Goal: Transaction & Acquisition: Purchase product/service

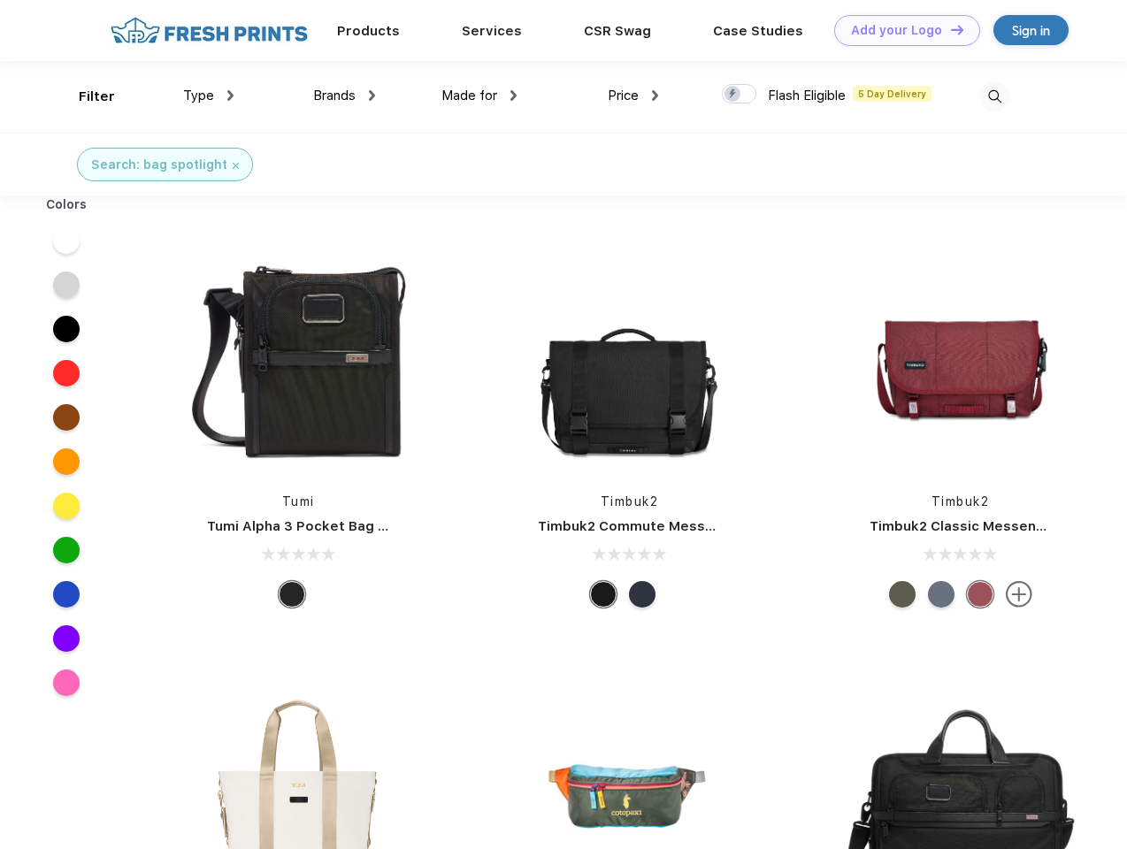
scroll to position [1, 0]
click at [901, 30] on link "Add your Logo Design Tool" at bounding box center [907, 30] width 146 height 31
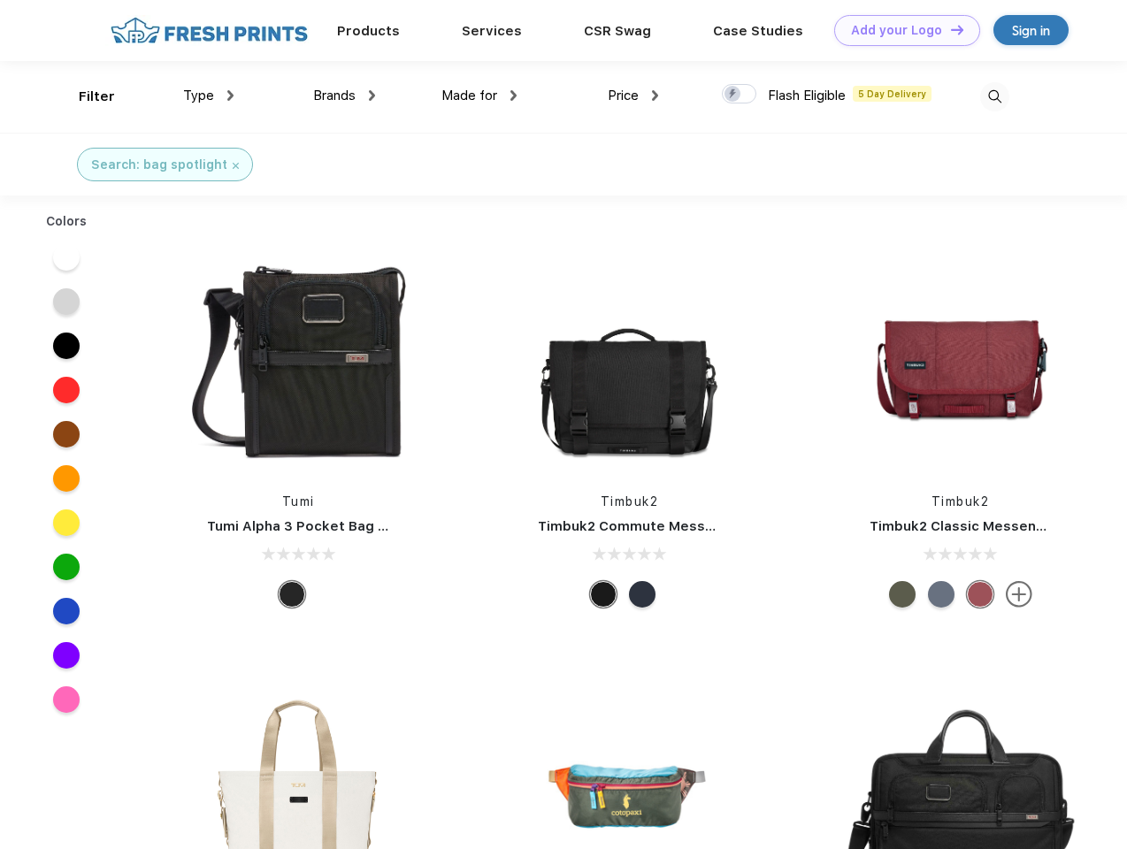
click at [0, 0] on div "Design Tool" at bounding box center [0, 0] width 0 height 0
click at [949, 29] on link "Add your Logo Design Tool" at bounding box center [907, 30] width 146 height 31
click at [85, 96] on div "Filter" at bounding box center [97, 97] width 36 height 20
click at [209, 96] on span "Type" at bounding box center [198, 96] width 31 height 16
click at [344, 96] on span "Brands" at bounding box center [334, 96] width 42 height 16
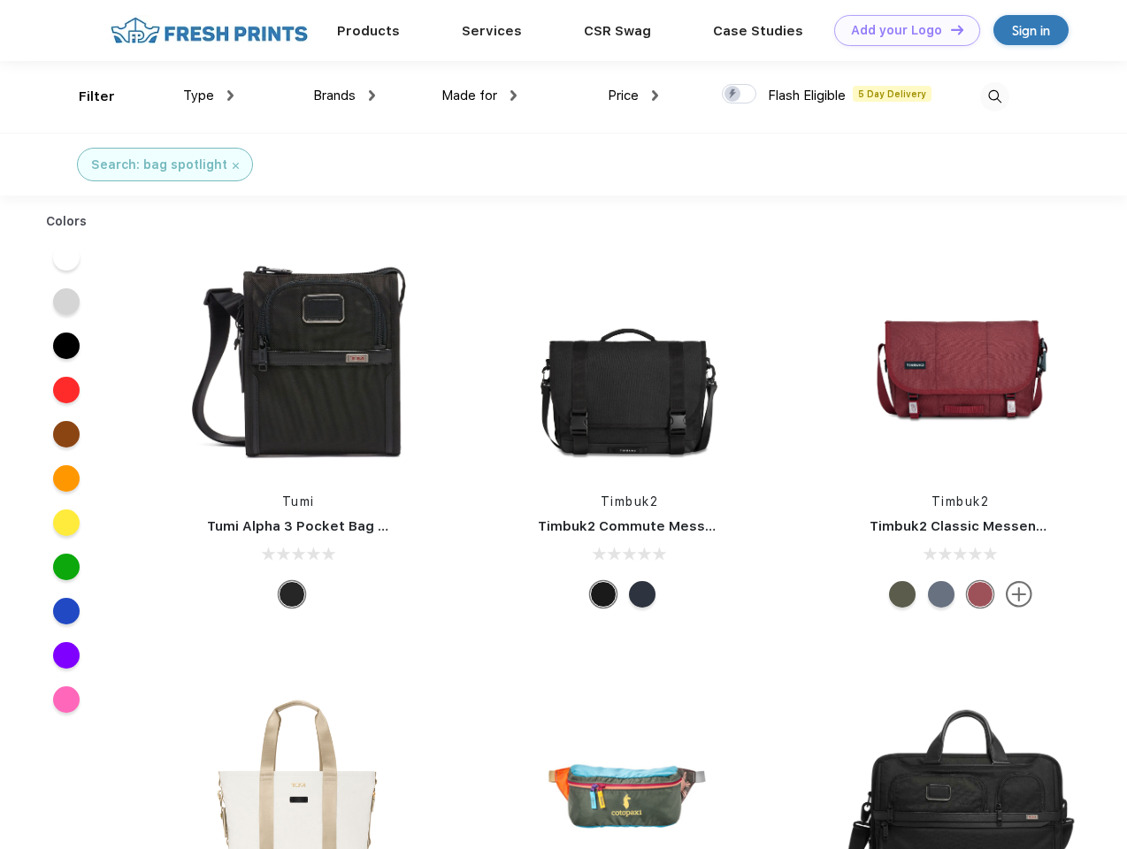
click at [480, 96] on span "Made for" at bounding box center [470, 96] width 56 height 16
click at [634, 96] on span "Price" at bounding box center [623, 96] width 31 height 16
click at [740, 95] on div at bounding box center [739, 93] width 35 height 19
click at [734, 95] on input "checkbox" at bounding box center [728, 89] width 12 height 12
click at [995, 96] on img at bounding box center [994, 96] width 29 height 29
